Goal: Task Accomplishment & Management: Manage account settings

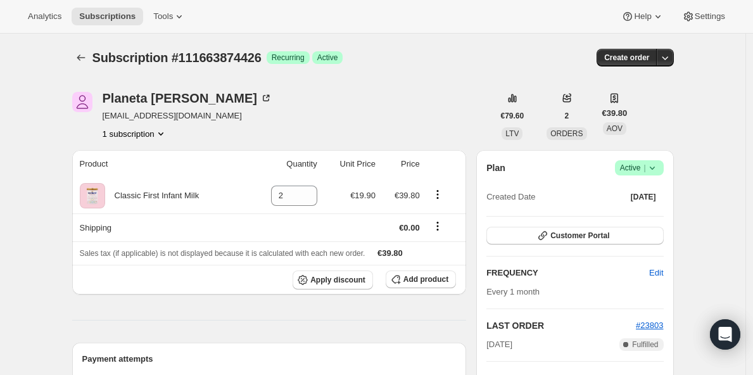
click at [645, 167] on span "|" at bounding box center [644, 168] width 2 height 10
click at [641, 217] on span "Cancel subscription" at bounding box center [639, 214] width 72 height 9
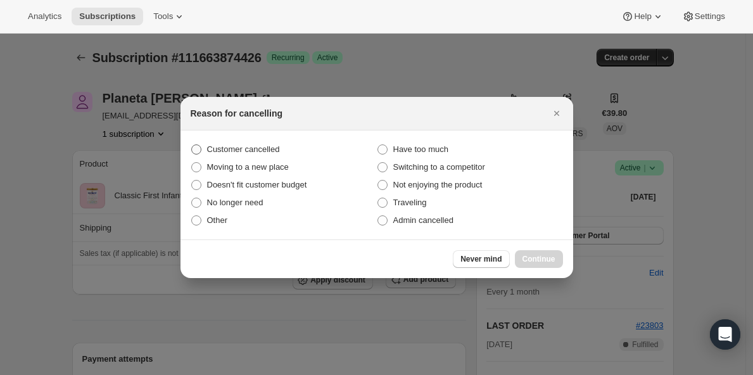
click at [261, 148] on span "Customer cancelled" at bounding box center [243, 148] width 73 height 9
click at [192, 145] on input "Customer cancelled" at bounding box center [191, 144] width 1 height 1
radio input "true"
click at [541, 262] on span "Continue" at bounding box center [538, 259] width 33 height 10
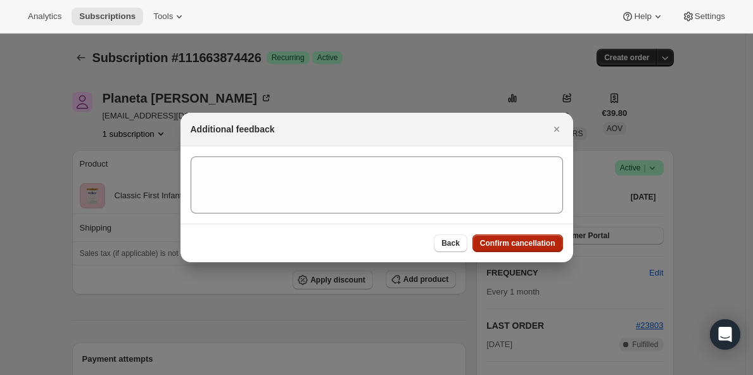
click at [521, 239] on span "Confirm cancellation" at bounding box center [517, 243] width 75 height 10
